Goal: Task Accomplishment & Management: Manage account settings

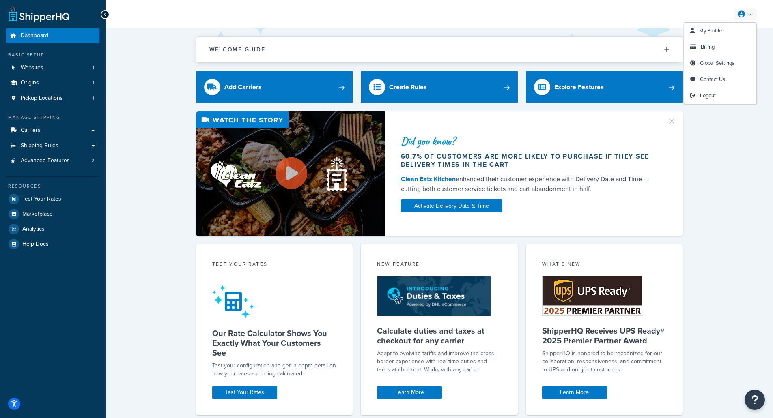
click at [749, 14] on link at bounding box center [744, 14] width 23 height 12
click at [708, 48] on span "Billing" at bounding box center [707, 47] width 14 height 8
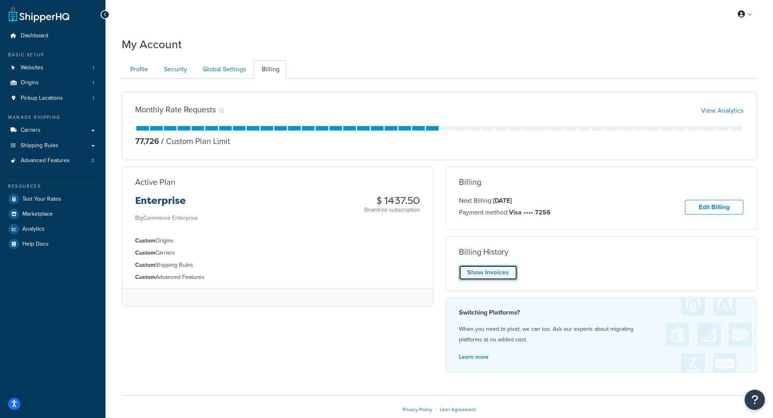
click at [500, 271] on link "Show Invoices" at bounding box center [488, 272] width 58 height 15
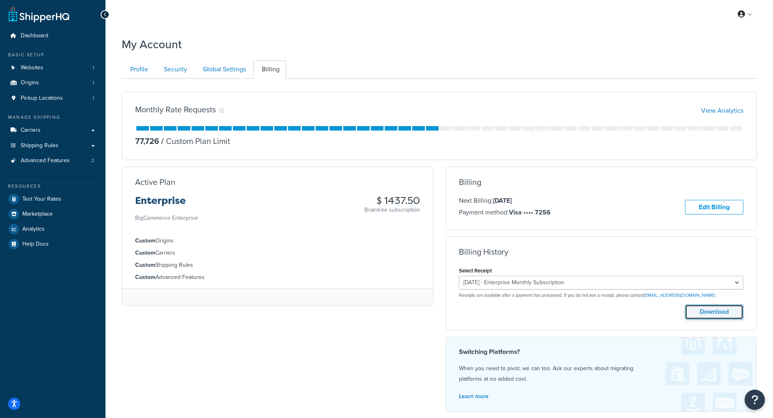
click at [705, 313] on button "Download" at bounding box center [714, 312] width 58 height 15
